Goal: Information Seeking & Learning: Stay updated

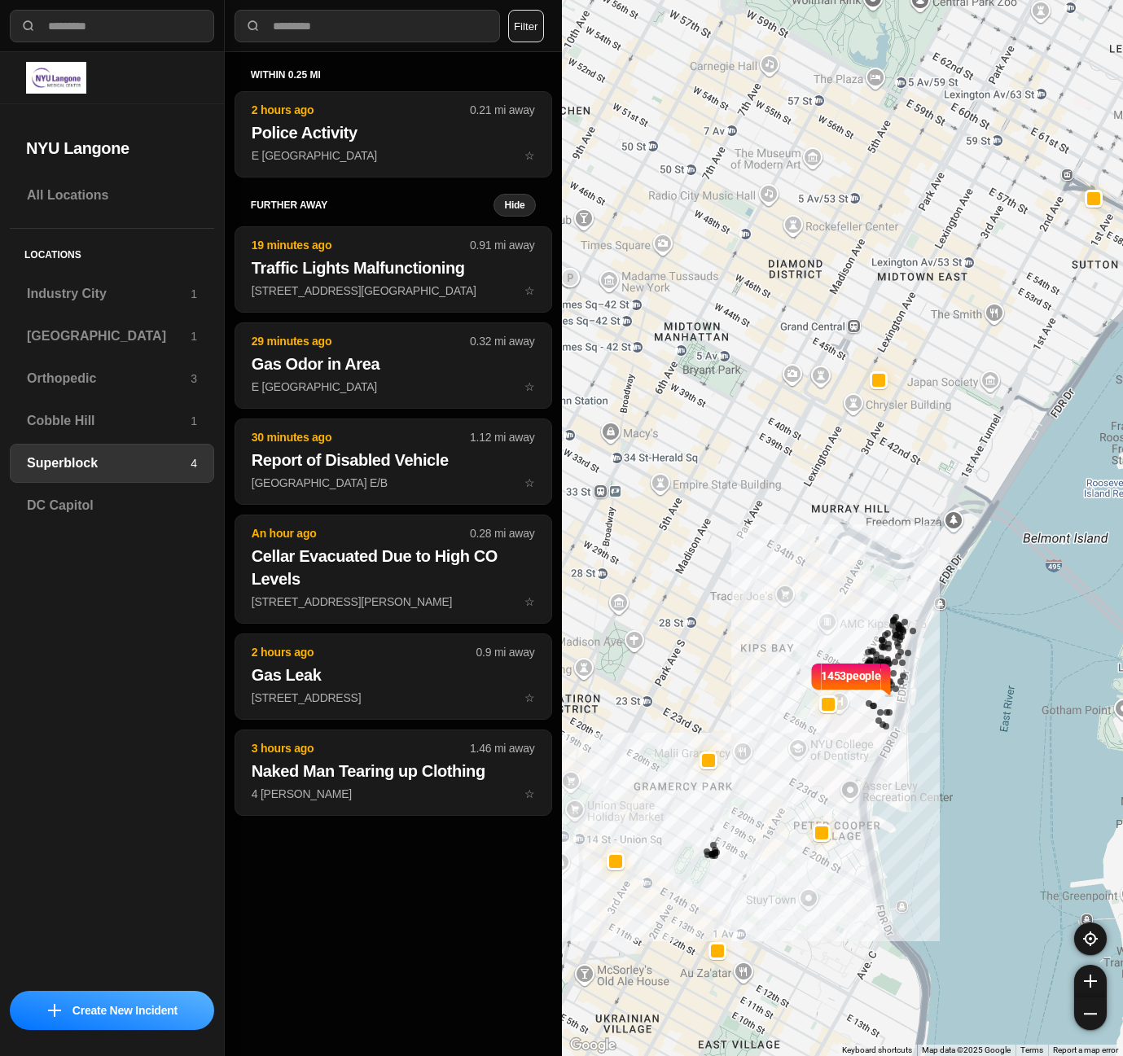
select select "*"
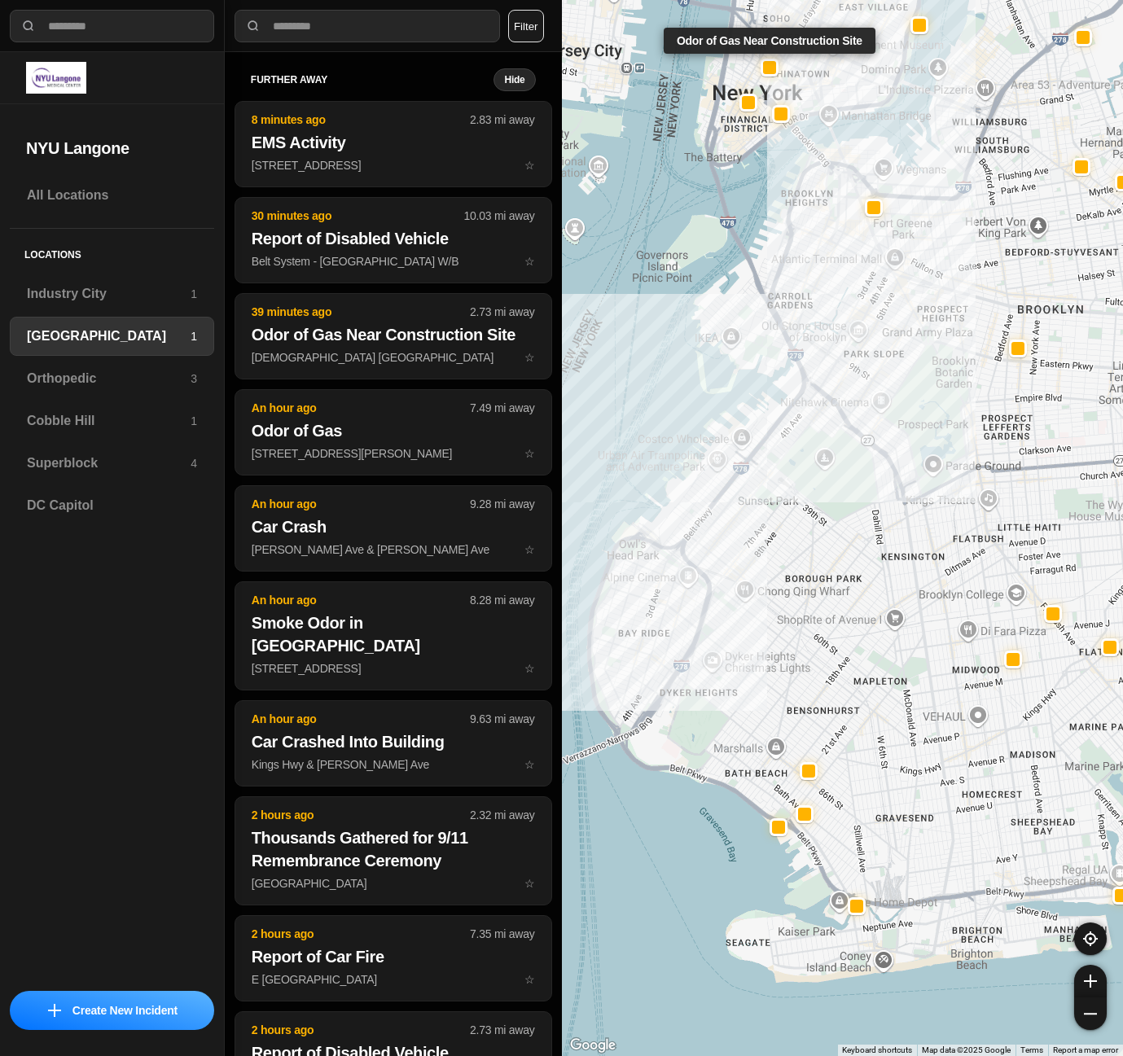
select select "*"
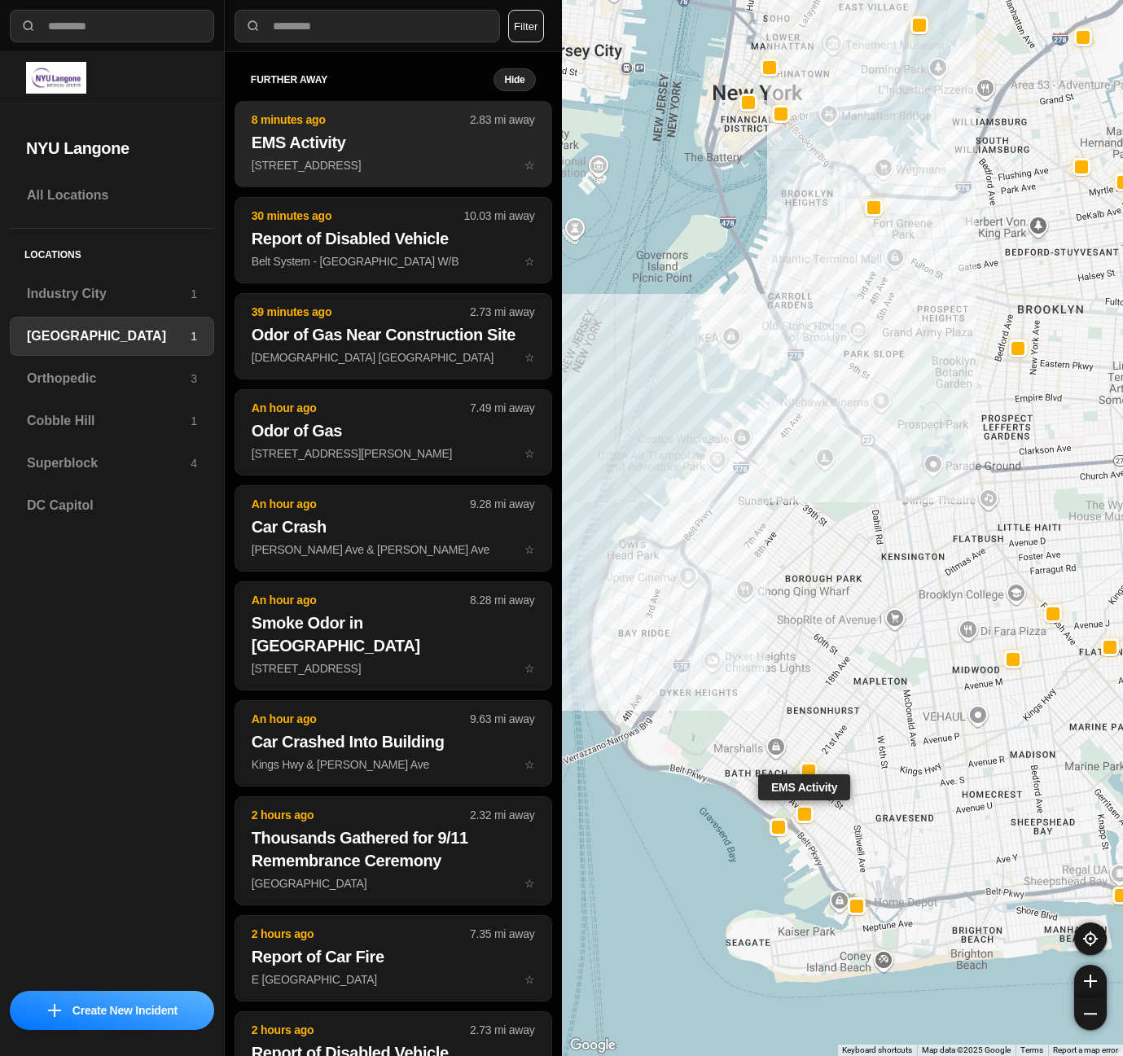
click at [381, 156] on button "8 minutes ago 2.83 mi away EMS Activity [STREET_ADDRESS] ☆" at bounding box center [394, 144] width 318 height 86
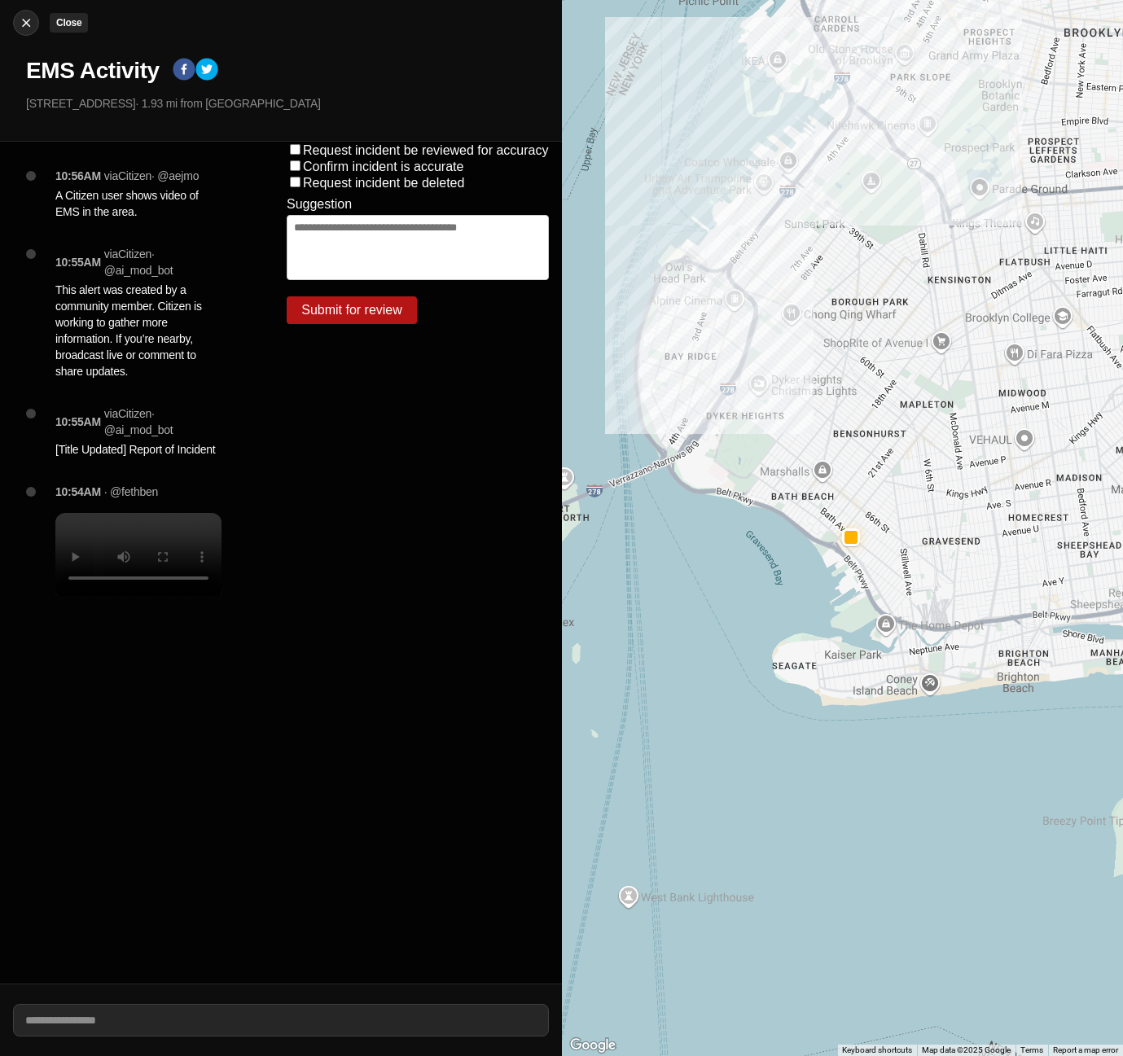
click at [29, 27] on img at bounding box center [26, 23] width 16 height 16
select select "*"
